Goal: Information Seeking & Learning: Learn about a topic

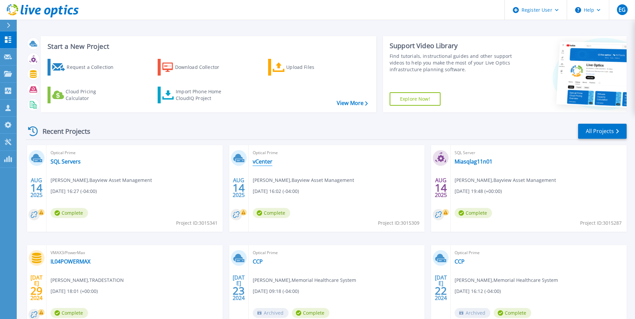
click at [264, 162] on link "vCenter" at bounding box center [263, 161] width 20 height 7
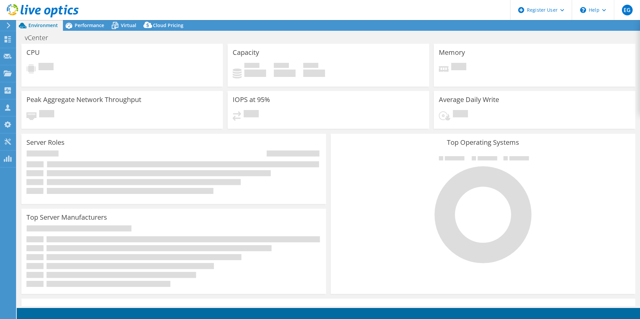
select select "USD"
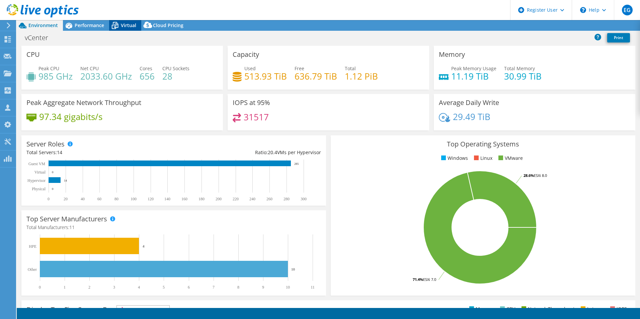
click at [123, 27] on span "Virtual" at bounding box center [128, 25] width 15 height 6
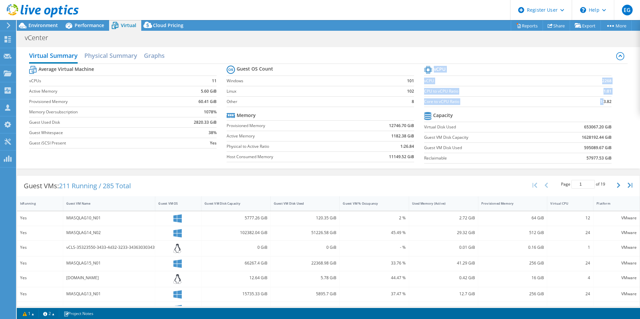
drag, startPoint x: 599, startPoint y: 103, endPoint x: 611, endPoint y: 103, distance: 12.1
click at [611, 103] on section "vCPU vCPU 2268 CPU to vCPU Ratio 1:81 Core to vCPU Ratio 1:3.82 Capacity Virtua…" at bounding box center [522, 115] width 197 height 103
drag, startPoint x: 611, startPoint y: 103, endPoint x: 574, endPoint y: 100, distance: 37.3
click at [574, 100] on td "1:3.82" at bounding box center [590, 101] width 43 height 10
drag, startPoint x: 595, startPoint y: 103, endPoint x: 619, endPoint y: 104, distance: 23.1
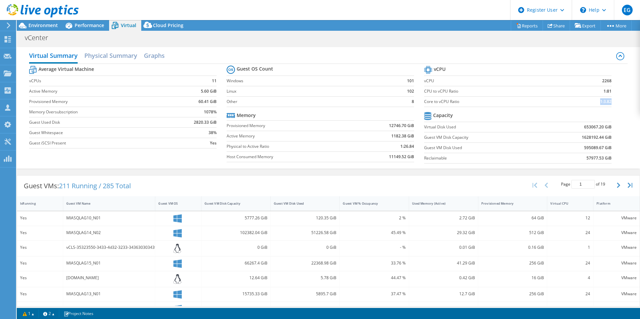
click at [619, 104] on div "Average Virtual Machine vCPUs 11 Active Memory 5.60 GiB Provisioned Memory 60.4…" at bounding box center [328, 115] width 599 height 103
drag, startPoint x: 619, startPoint y: 104, endPoint x: 565, endPoint y: 102, distance: 53.9
click at [569, 102] on td "1:3.82" at bounding box center [590, 101] width 43 height 10
drag, startPoint x: 598, startPoint y: 91, endPoint x: 607, endPoint y: 92, distance: 9.1
click at [607, 92] on section "vCPU vCPU 2268 CPU to vCPU Ratio 1:81 Core to vCPU Ratio 1:3.82 Capacity Virtua…" at bounding box center [522, 115] width 197 height 103
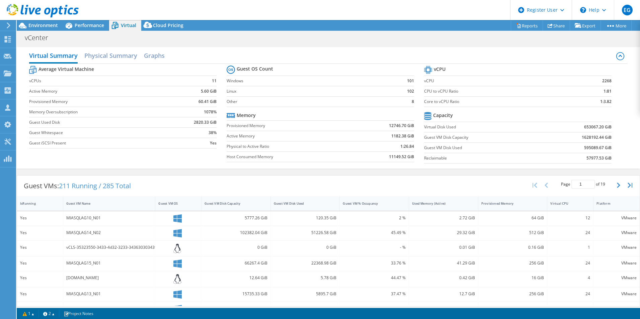
drag, startPoint x: 607, startPoint y: 92, endPoint x: 544, endPoint y: 94, distance: 63.0
click at [544, 94] on label "CPU to vCPU Ratio" at bounding box center [496, 91] width 145 height 7
click at [42, 24] on span "Environment" at bounding box center [42, 25] width 29 height 6
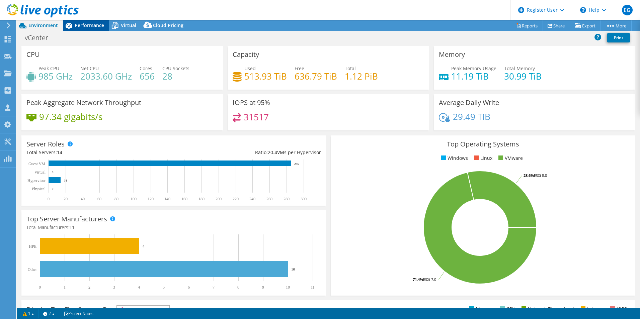
click at [101, 25] on span "Performance" at bounding box center [89, 25] width 29 height 6
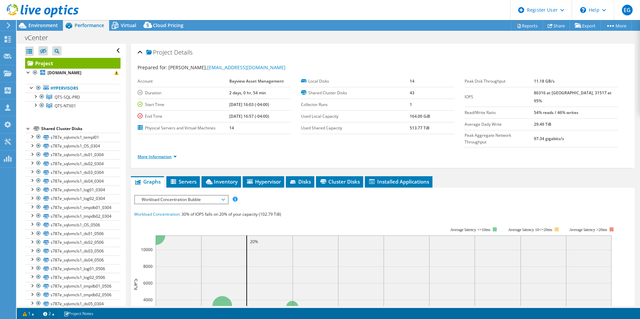
click at [172, 154] on link "More Information" at bounding box center [157, 157] width 39 height 6
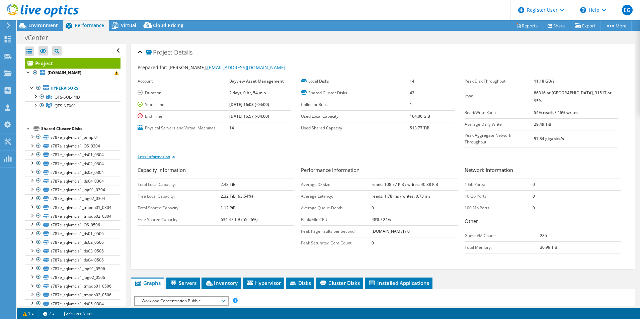
click at [168, 154] on link "Less Information" at bounding box center [157, 157] width 38 height 6
